Goal: Transaction & Acquisition: Subscribe to service/newsletter

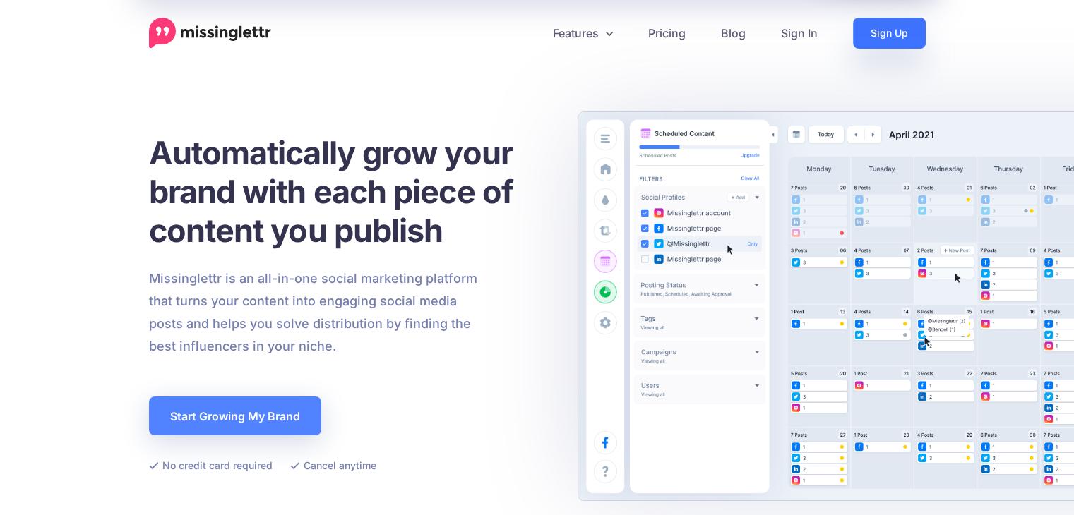
click at [865, 35] on link "Sign Up" at bounding box center [889, 33] width 73 height 31
click at [880, 44] on link "Sign Up" at bounding box center [889, 33] width 73 height 31
click at [809, 37] on link "Sign In" at bounding box center [799, 33] width 72 height 31
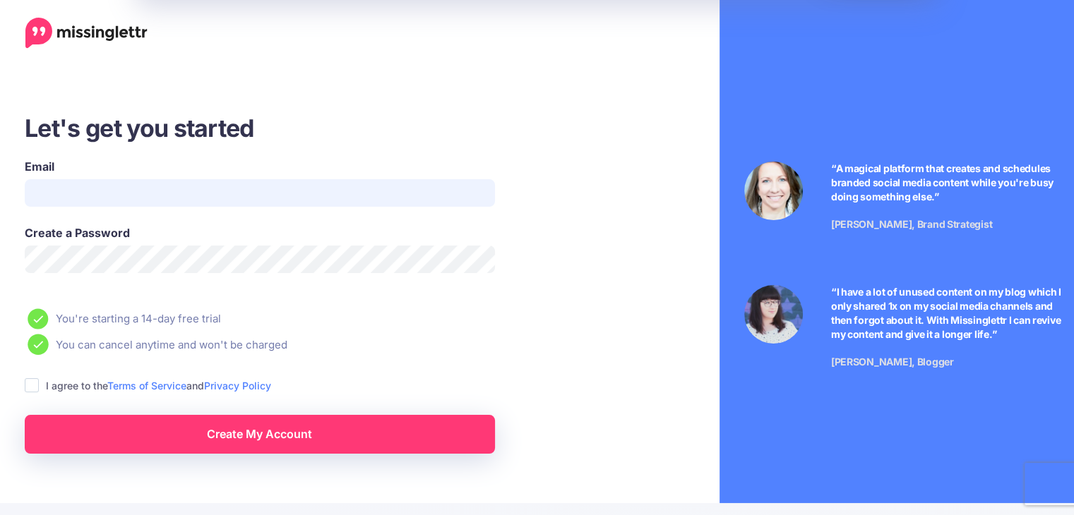
click at [267, 190] on input "Email" at bounding box center [260, 193] width 470 height 28
type input "**********"
click at [192, 438] on link "Create My Account" at bounding box center [260, 434] width 470 height 39
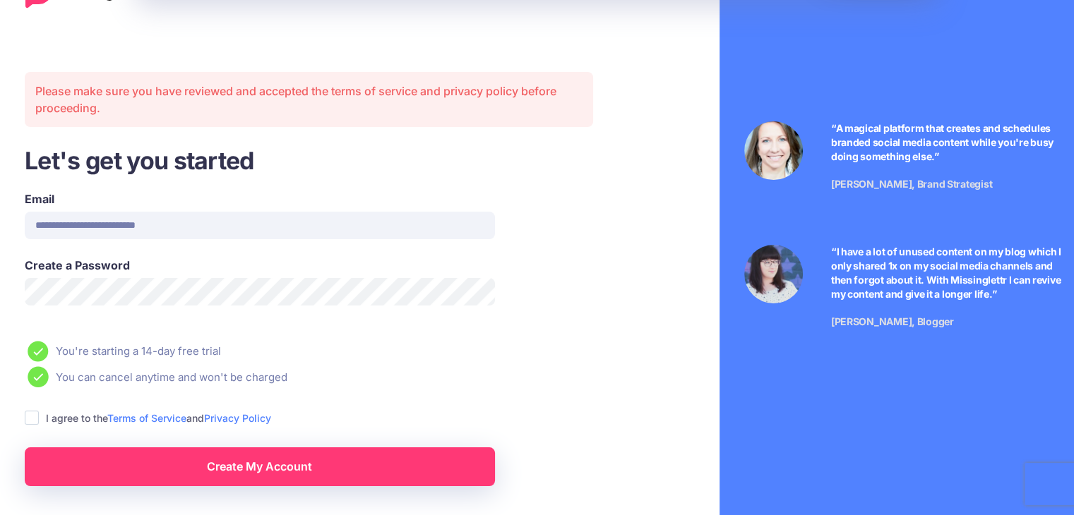
scroll to position [42, 0]
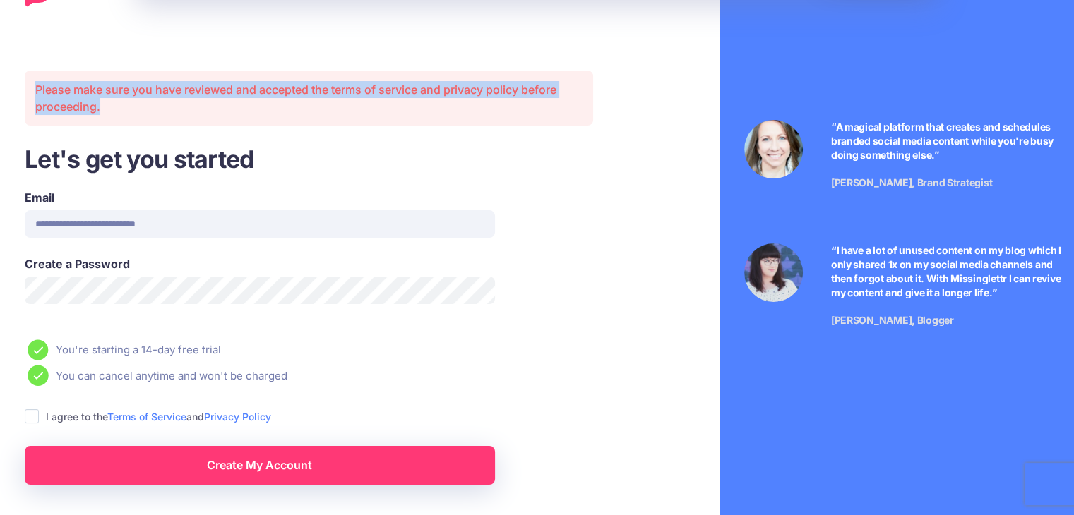
drag, startPoint x: 30, startPoint y: 84, endPoint x: 443, endPoint y: 109, distance: 413.8
click at [443, 109] on div "Please make sure you have reviewed and accepted the terms of service and privac…" at bounding box center [309, 98] width 568 height 55
copy div "Please make sure you have reviewed and accepted the terms of service and privac…"
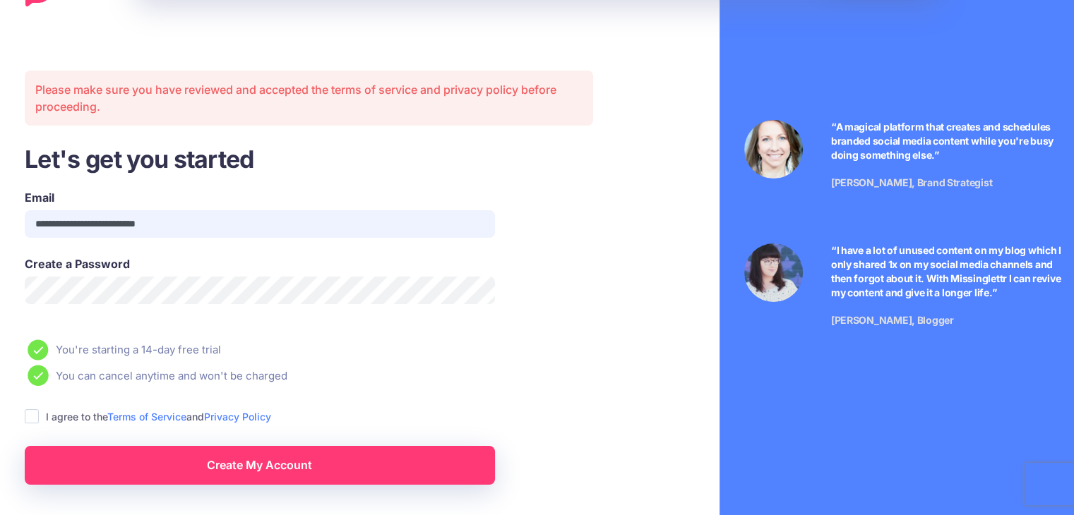
click at [353, 232] on input "**********" at bounding box center [260, 224] width 470 height 28
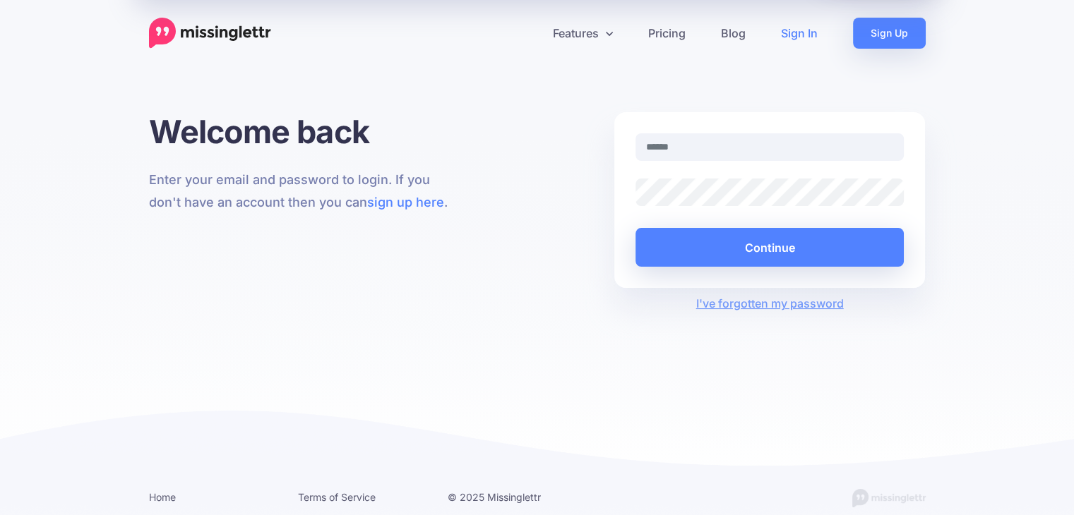
click at [779, 133] on input "text" at bounding box center [769, 147] width 269 height 28
click at [766, 153] on input "text" at bounding box center [769, 147] width 269 height 28
click at [744, 136] on input "text" at bounding box center [769, 147] width 269 height 28
paste input "**********"
type input "**********"
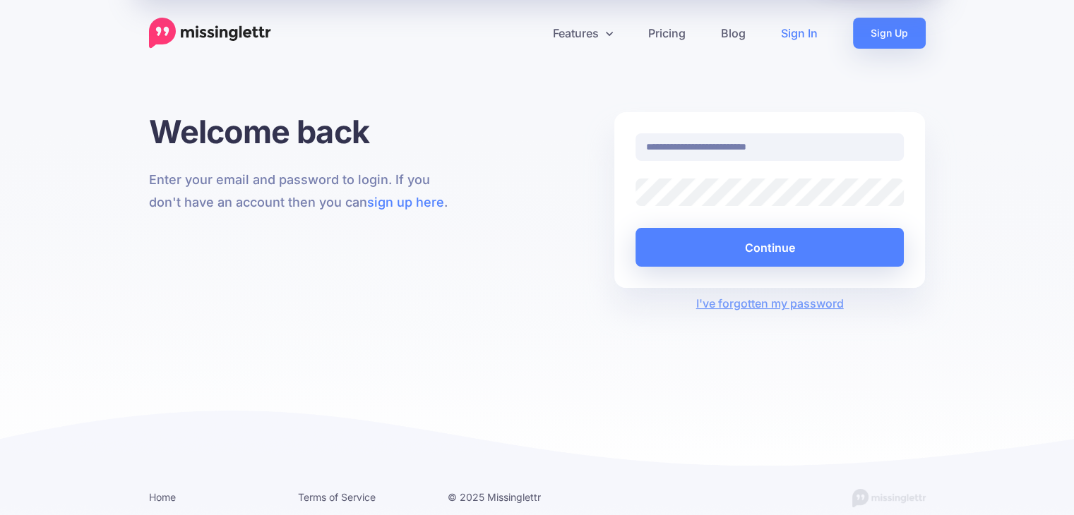
click at [700, 208] on div "Continue" at bounding box center [769, 237] width 269 height 60
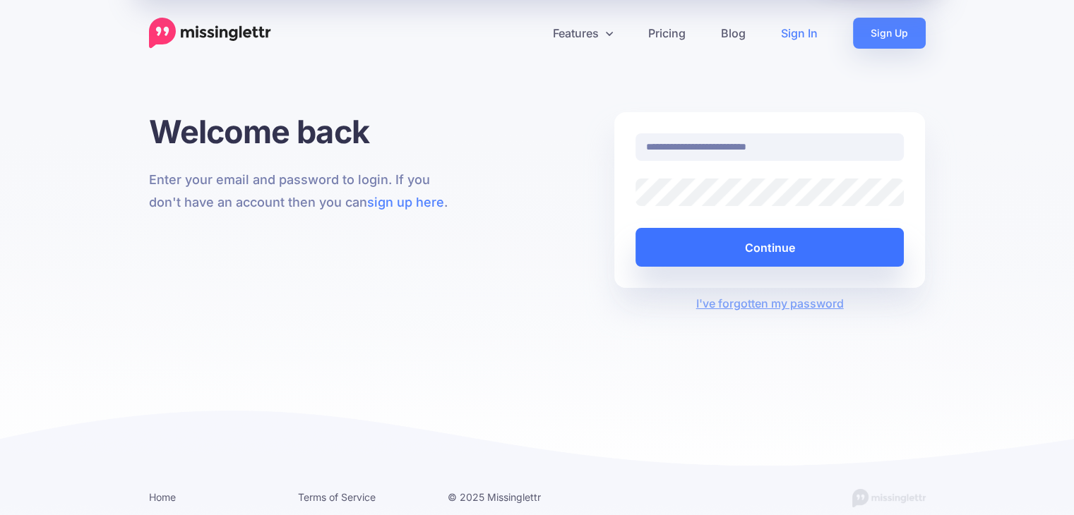
click at [743, 244] on button "Continue" at bounding box center [769, 247] width 269 height 39
click at [755, 244] on button "Continue" at bounding box center [769, 247] width 269 height 39
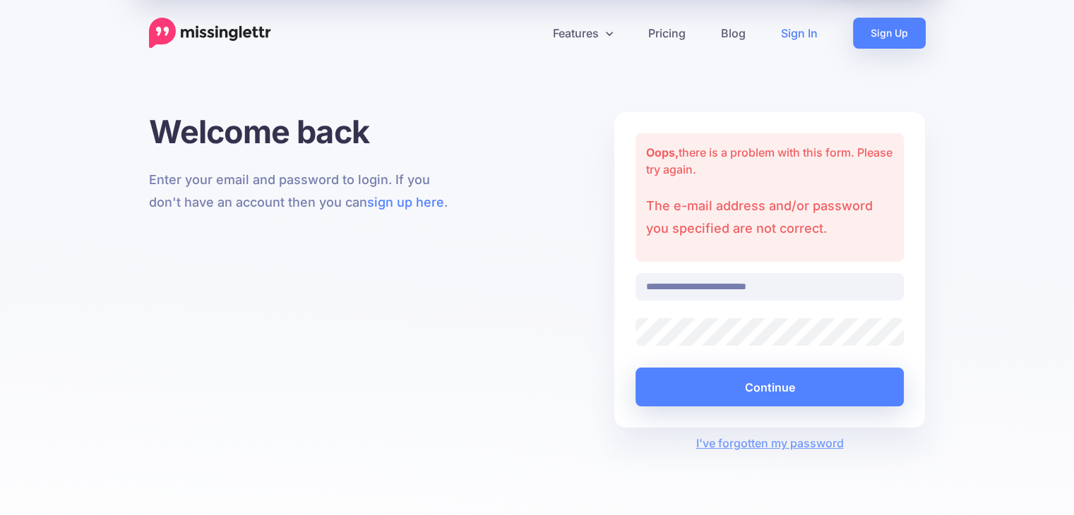
click at [813, 30] on link "Sign In" at bounding box center [799, 33] width 72 height 31
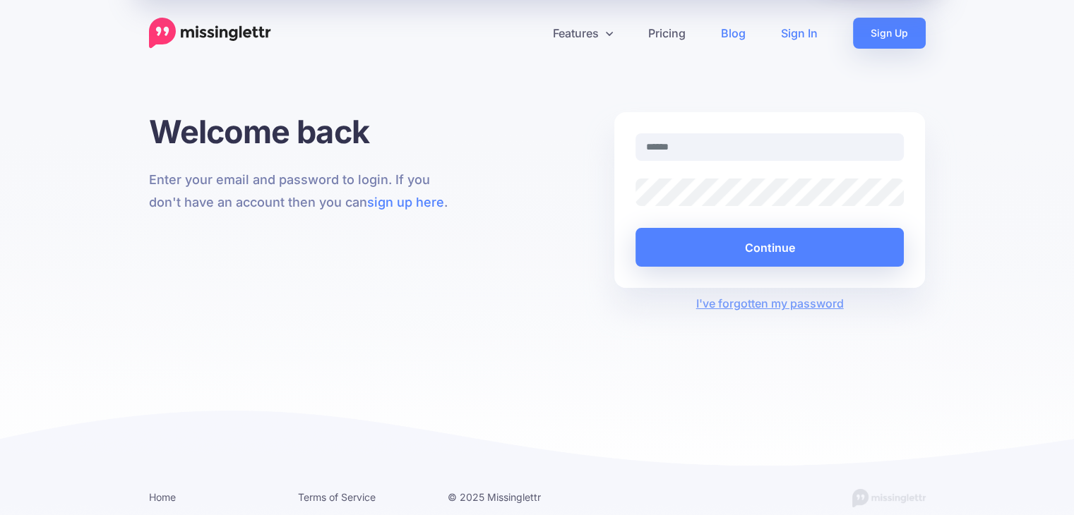
click at [724, 43] on link "Blog" at bounding box center [733, 33] width 60 height 31
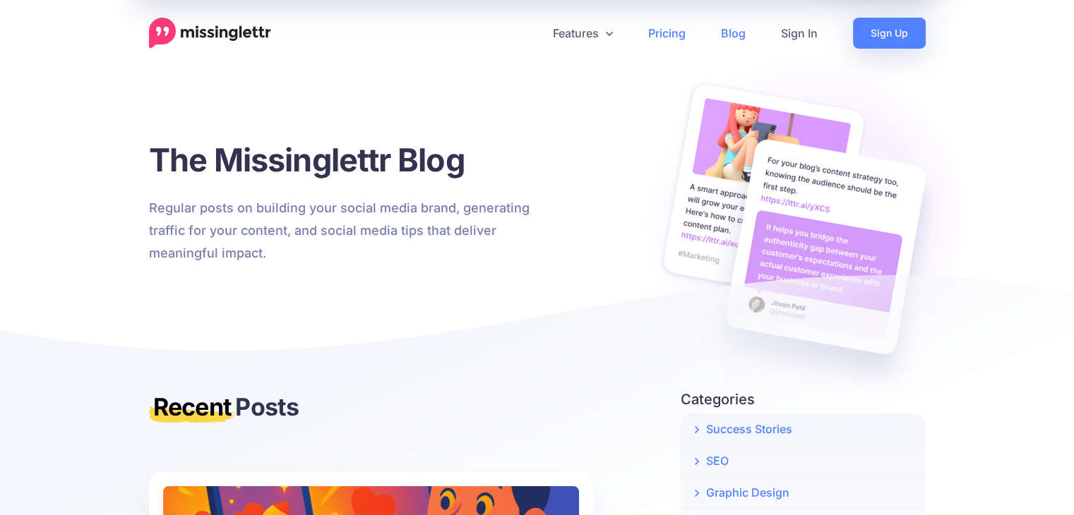
click at [660, 35] on link "Pricing" at bounding box center [666, 33] width 73 height 31
